Goal: Transaction & Acquisition: Purchase product/service

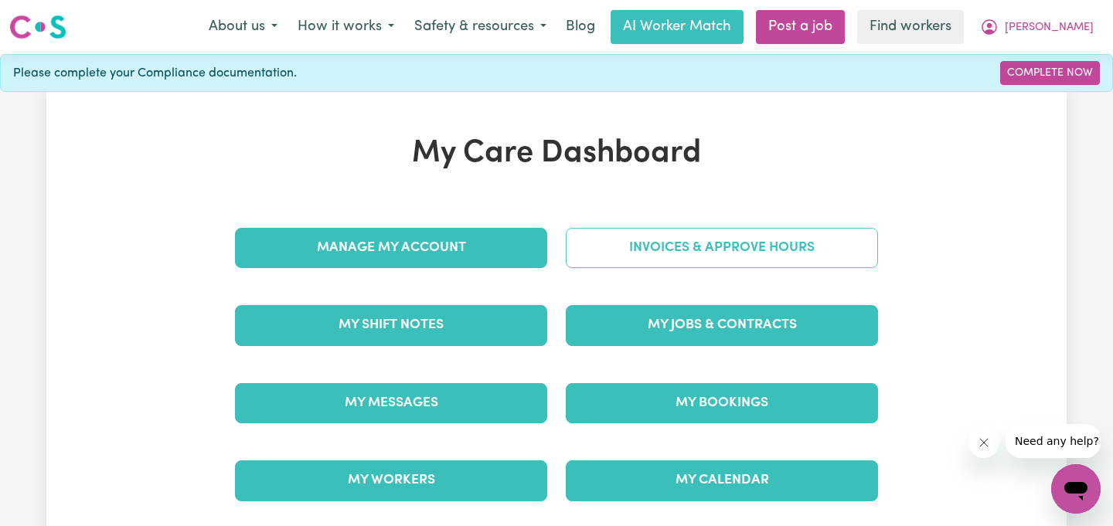
click at [690, 247] on link "Invoices & Approve Hours" at bounding box center [722, 248] width 312 height 40
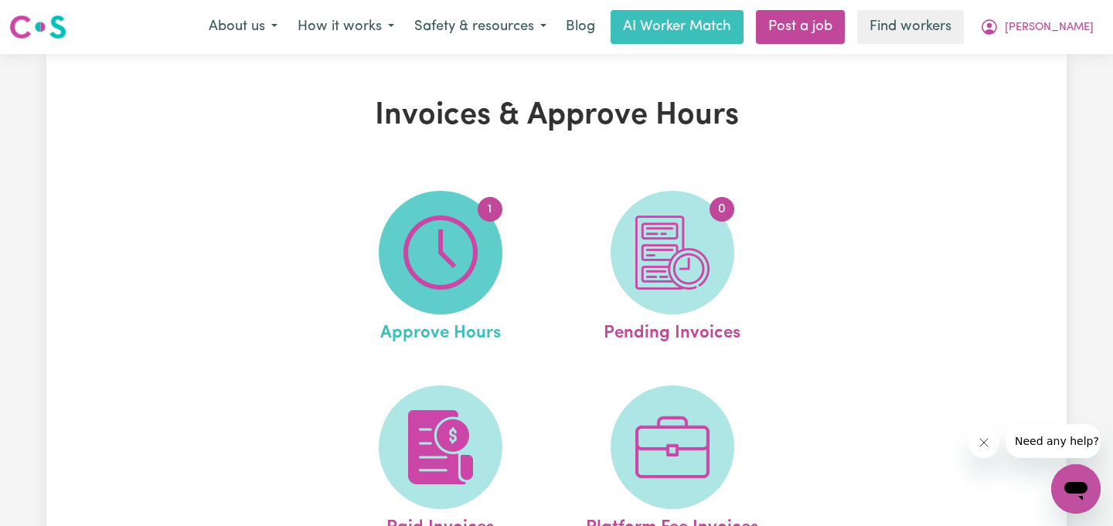
click at [423, 260] on img at bounding box center [440, 253] width 74 height 74
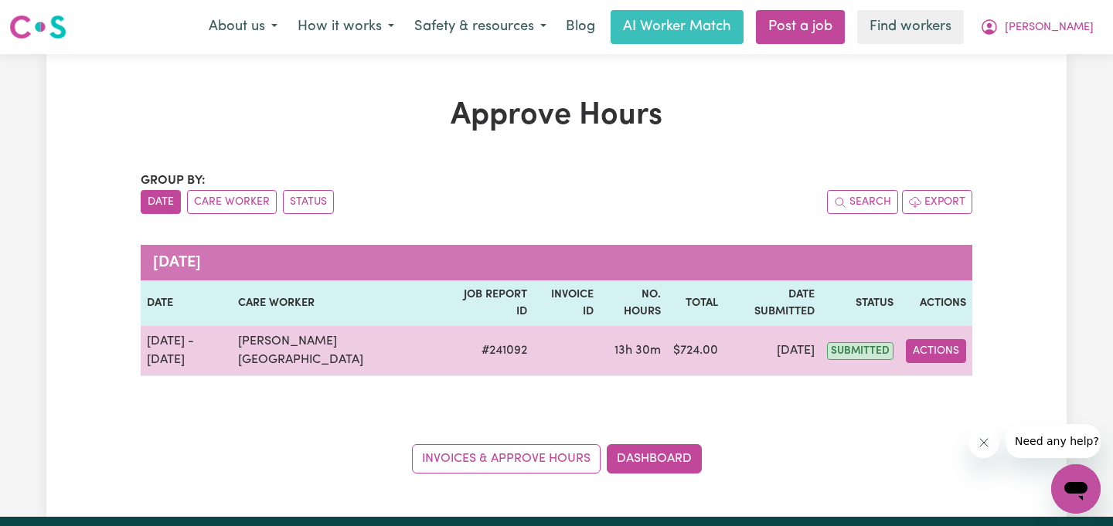
click at [948, 339] on button "Actions" at bounding box center [936, 351] width 60 height 24
click at [952, 372] on link "View Job Report" at bounding box center [979, 387] width 132 height 31
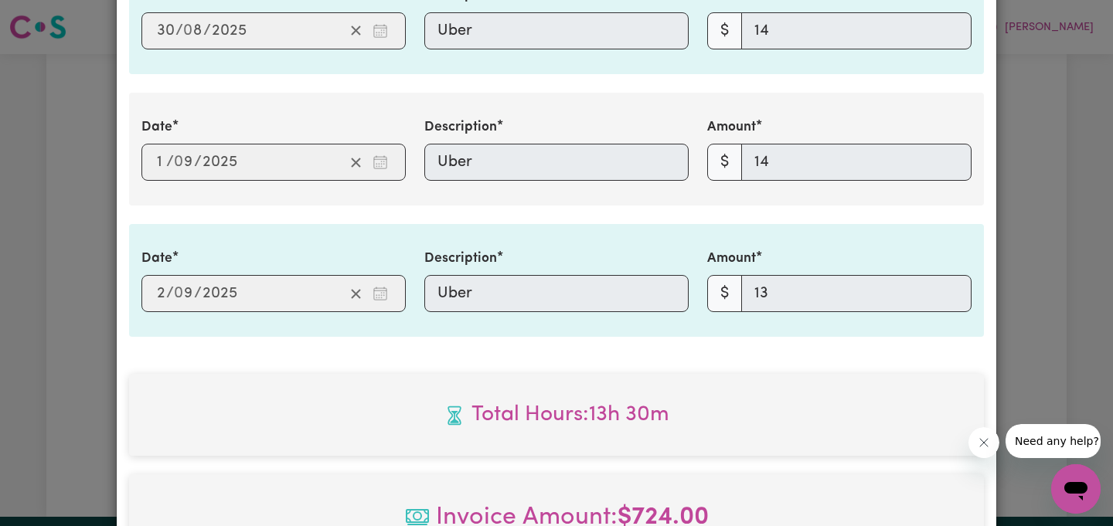
scroll to position [1721, 0]
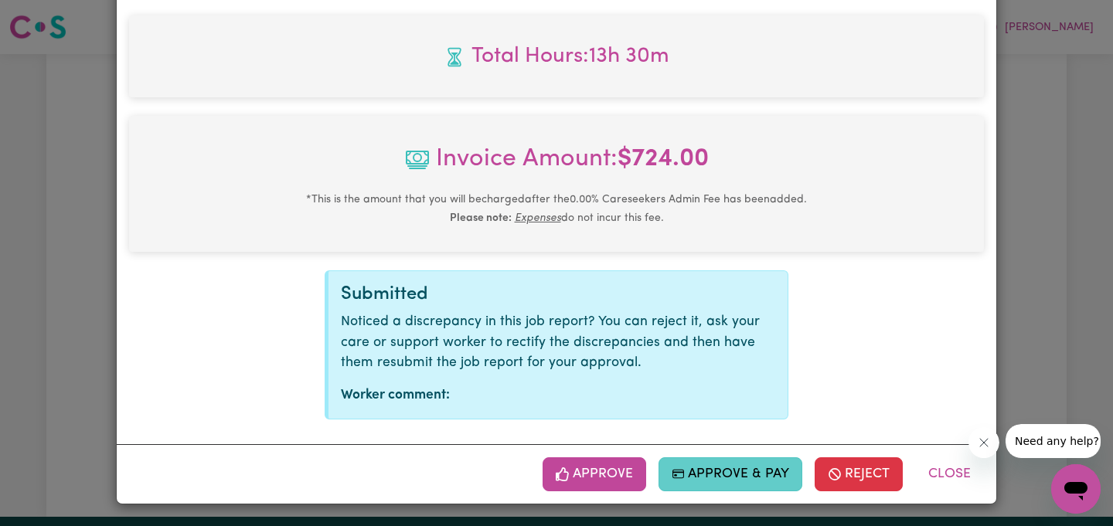
click at [732, 471] on button "Approve & Pay" at bounding box center [730, 475] width 145 height 34
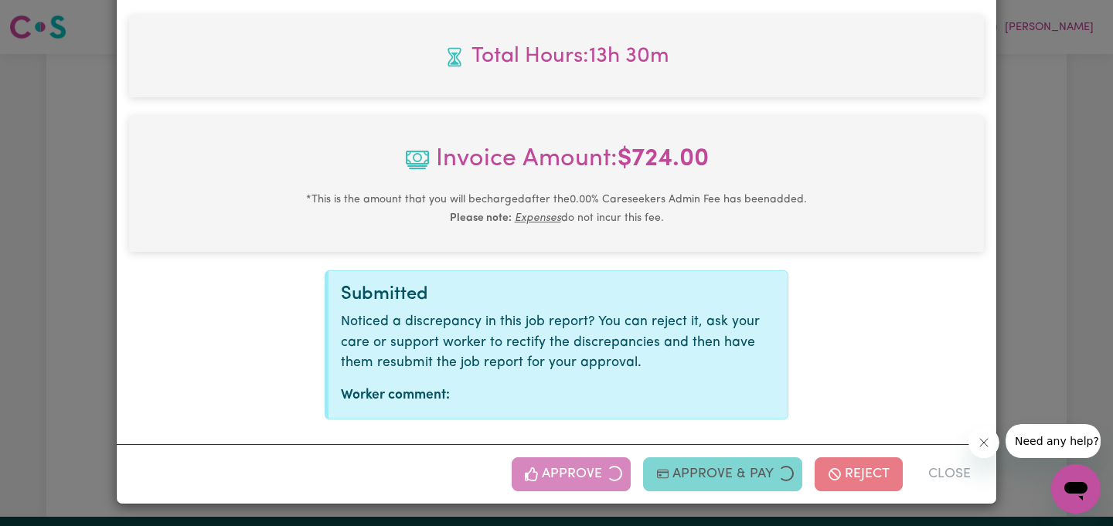
select select "card_1KiRBuB2z0xKyepB2TFV8hDp"
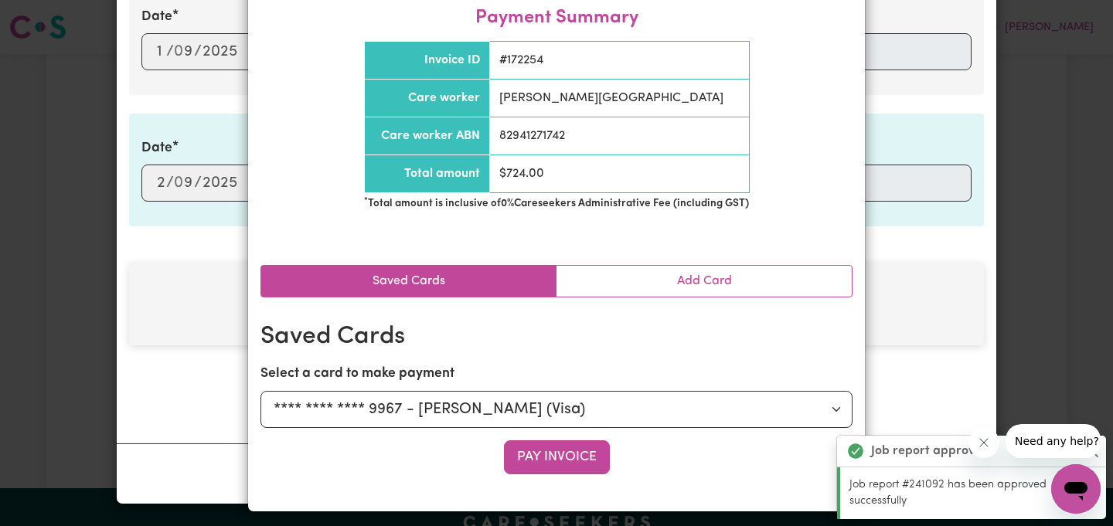
scroll to position [134, 0]
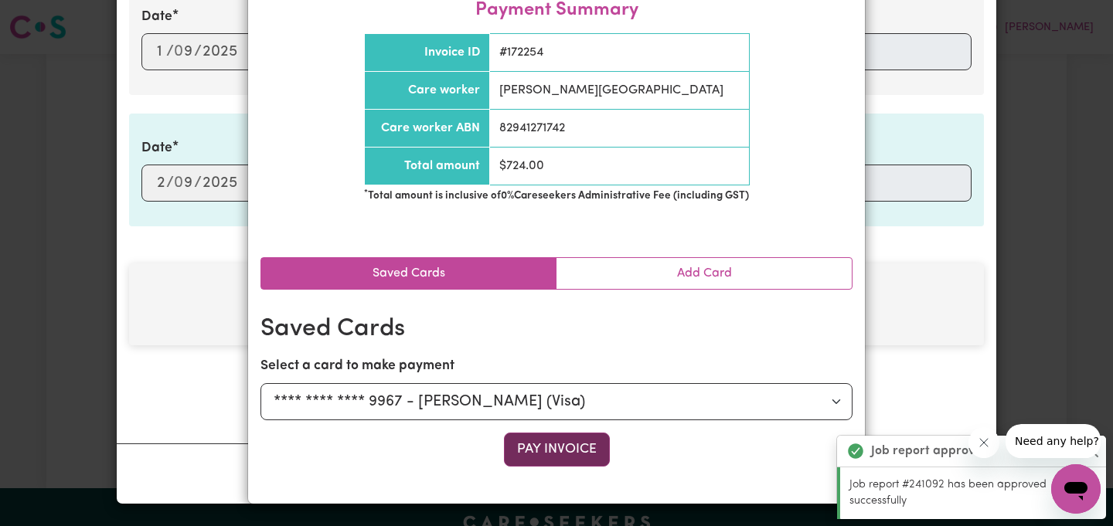
click at [569, 451] on button "Pay Invoice" at bounding box center [557, 450] width 106 height 34
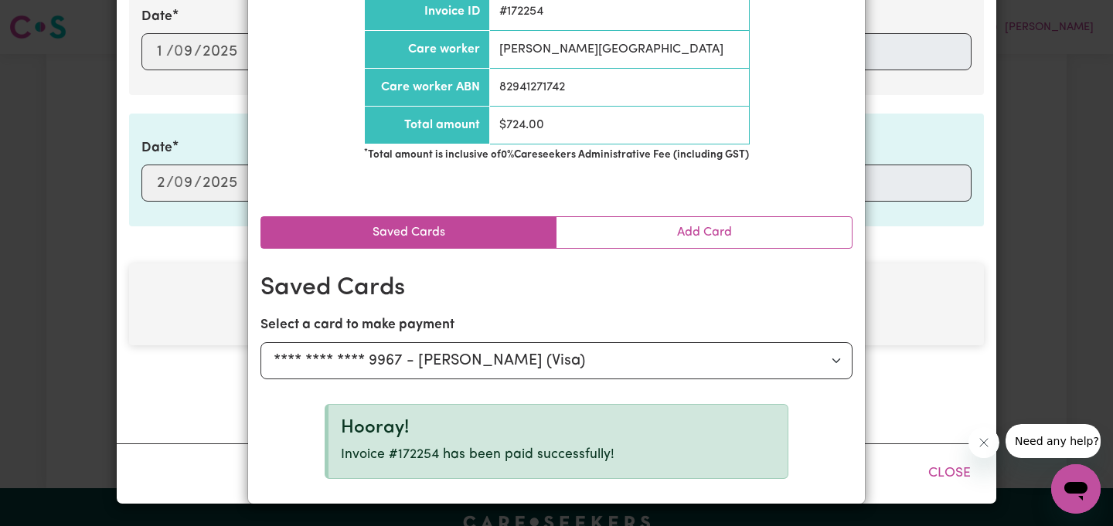
scroll to position [0, 0]
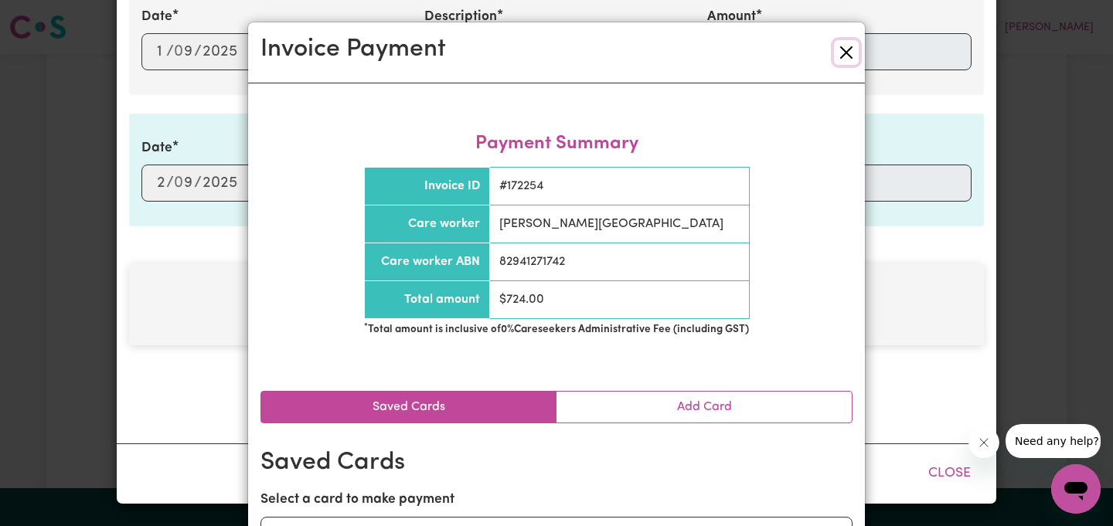
click at [847, 57] on button "Close" at bounding box center [846, 52] width 25 height 25
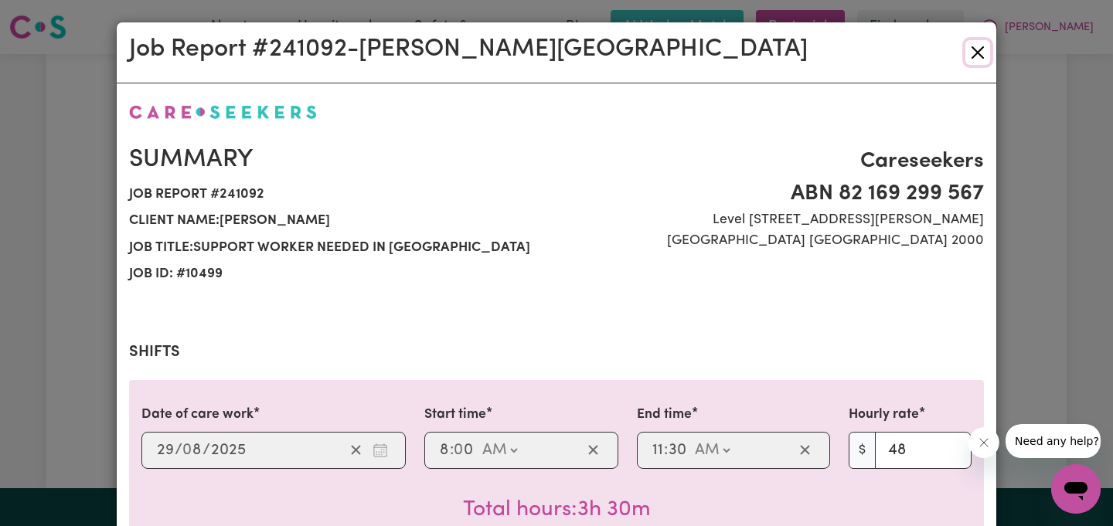
click at [978, 43] on button "Close" at bounding box center [977, 52] width 25 height 25
